Goal: Task Accomplishment & Management: Manage account settings

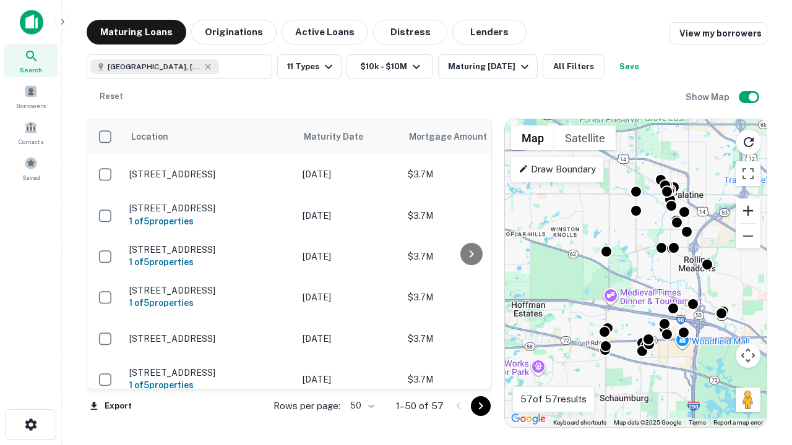
click at [748, 211] on button "Zoom in" at bounding box center [748, 211] width 25 height 25
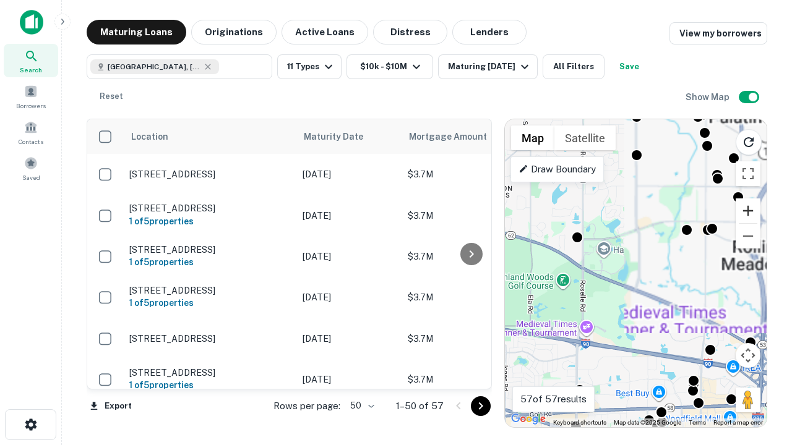
click at [748, 211] on button "Zoom in" at bounding box center [748, 211] width 25 height 25
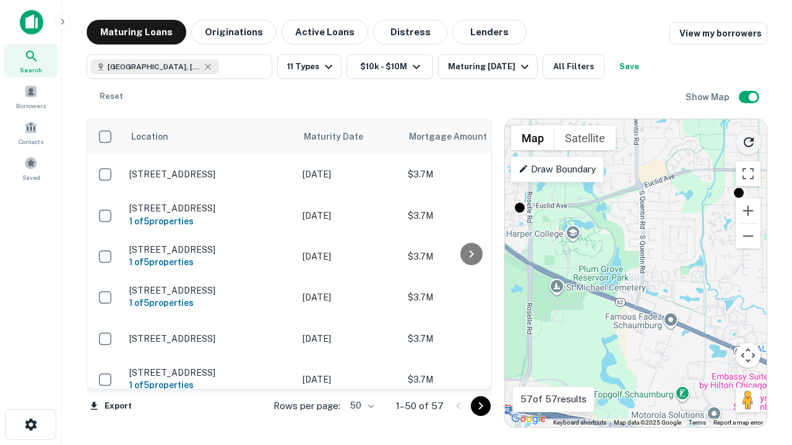
click at [749, 140] on icon "Reload search area" at bounding box center [748, 142] width 15 height 15
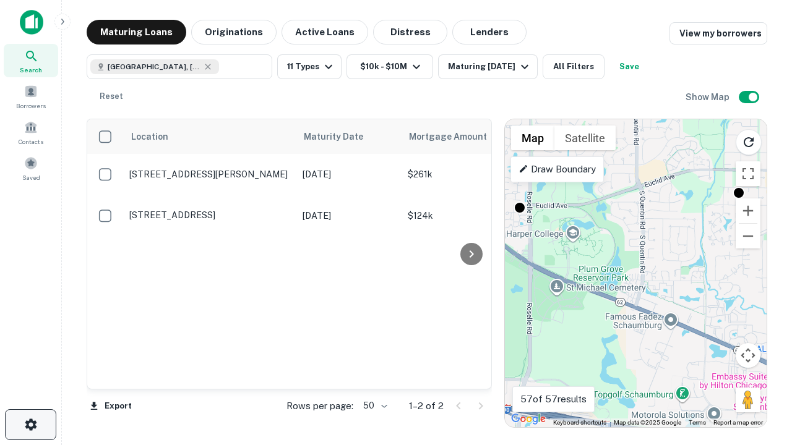
click at [30, 425] on icon "button" at bounding box center [31, 425] width 15 height 15
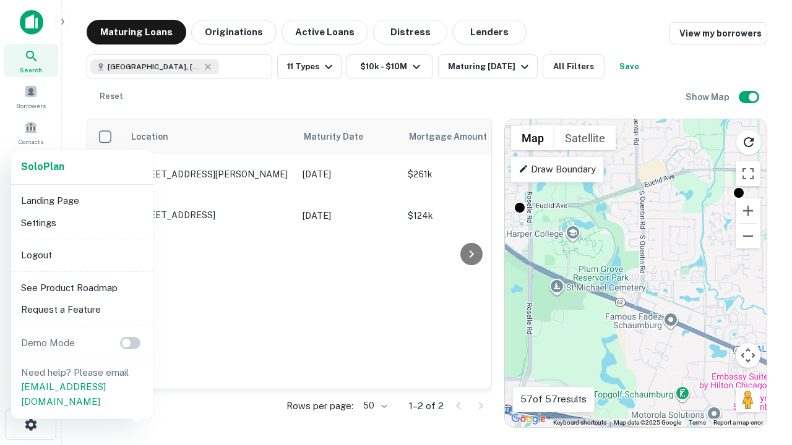
click at [82, 255] on li "Logout" at bounding box center [82, 255] width 132 height 22
